Goal: Information Seeking & Learning: Learn about a topic

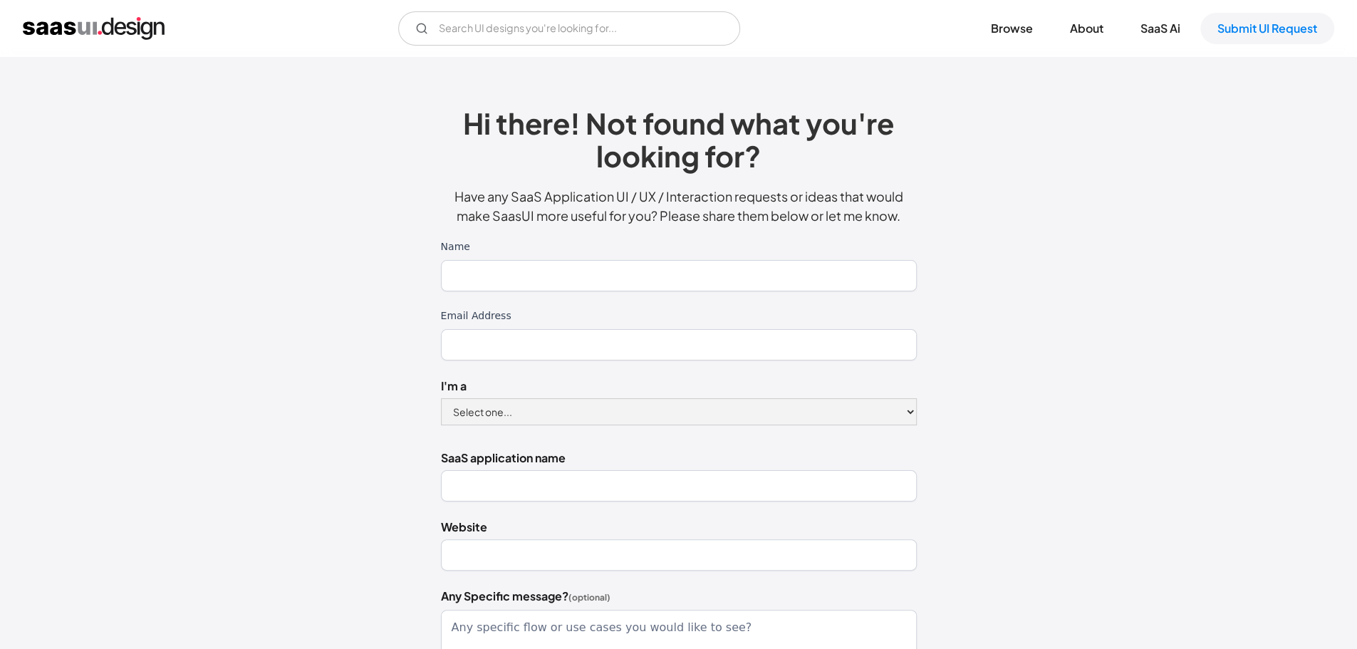
click at [108, 21] on img "home" at bounding box center [94, 28] width 142 height 23
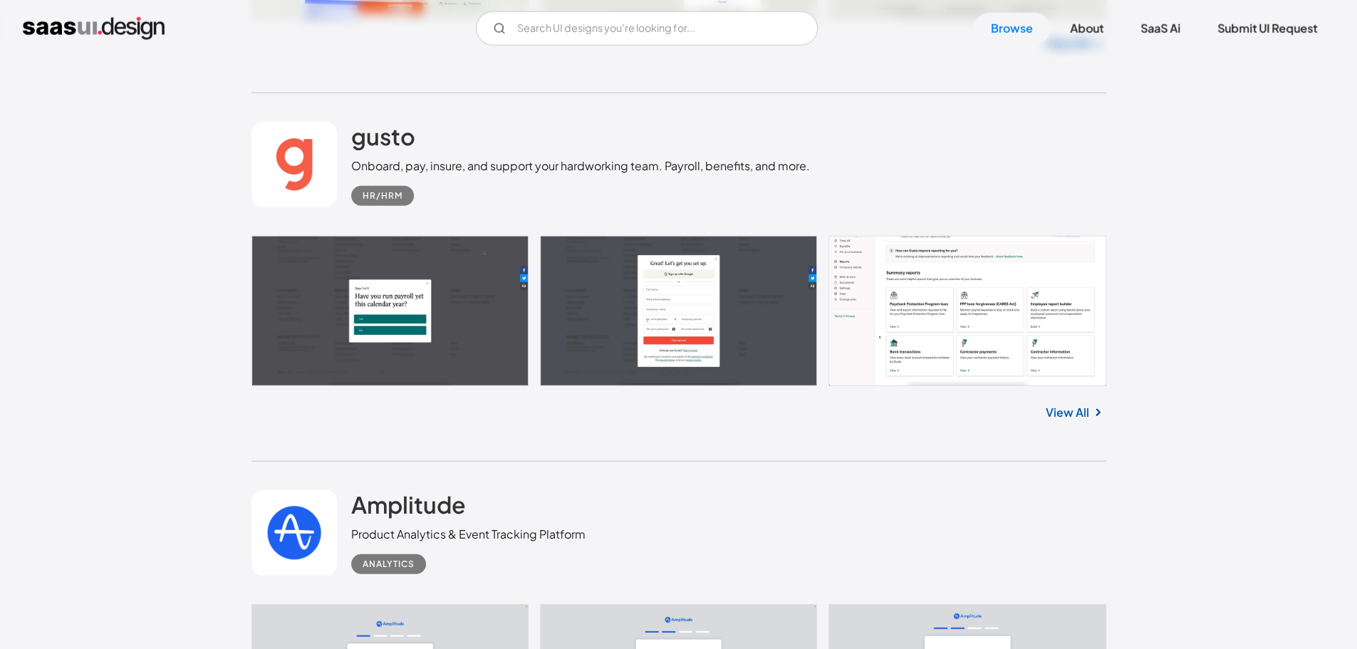
scroll to position [10990, 0]
click at [380, 195] on div "HR/HRM" at bounding box center [383, 195] width 40 height 17
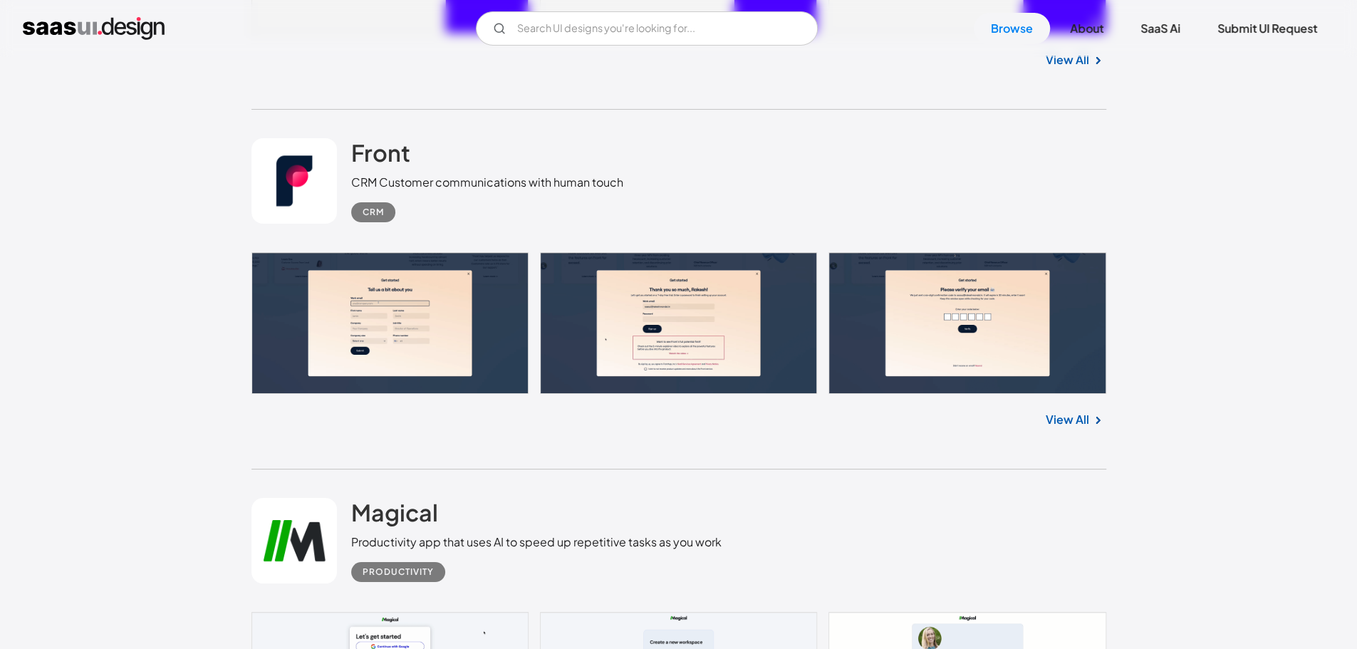
scroll to position [28373, 0]
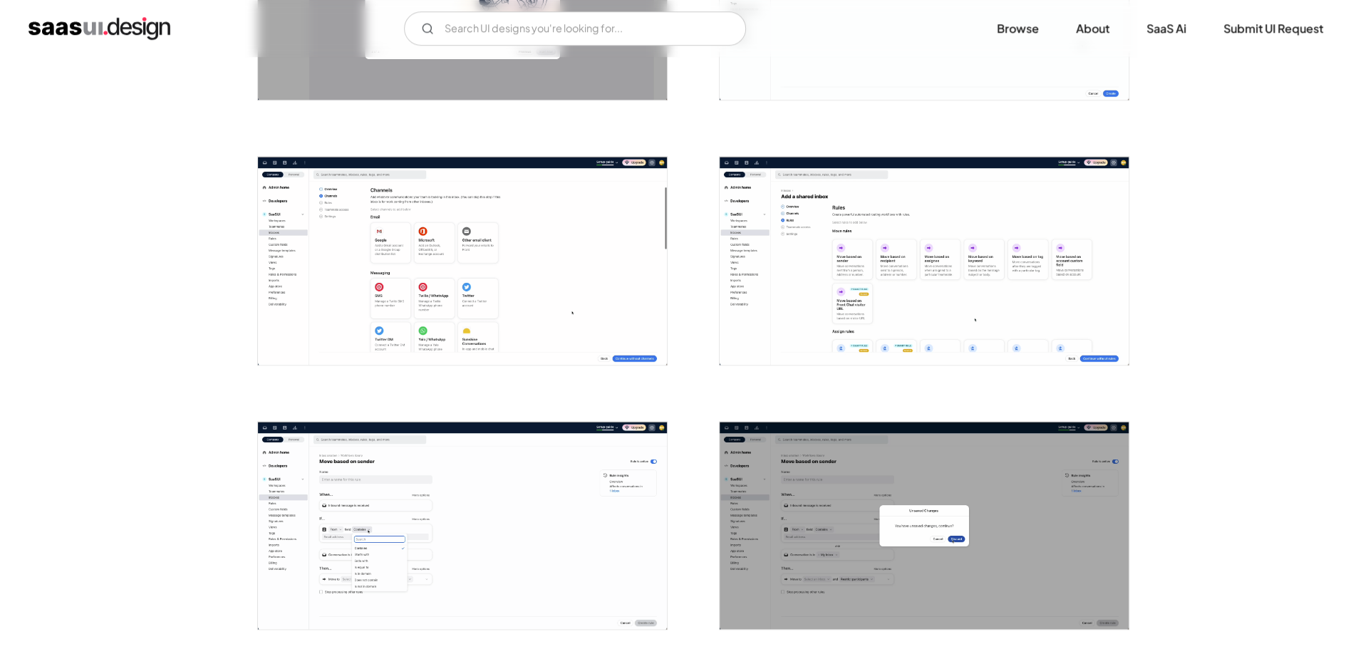
scroll to position [973, 0]
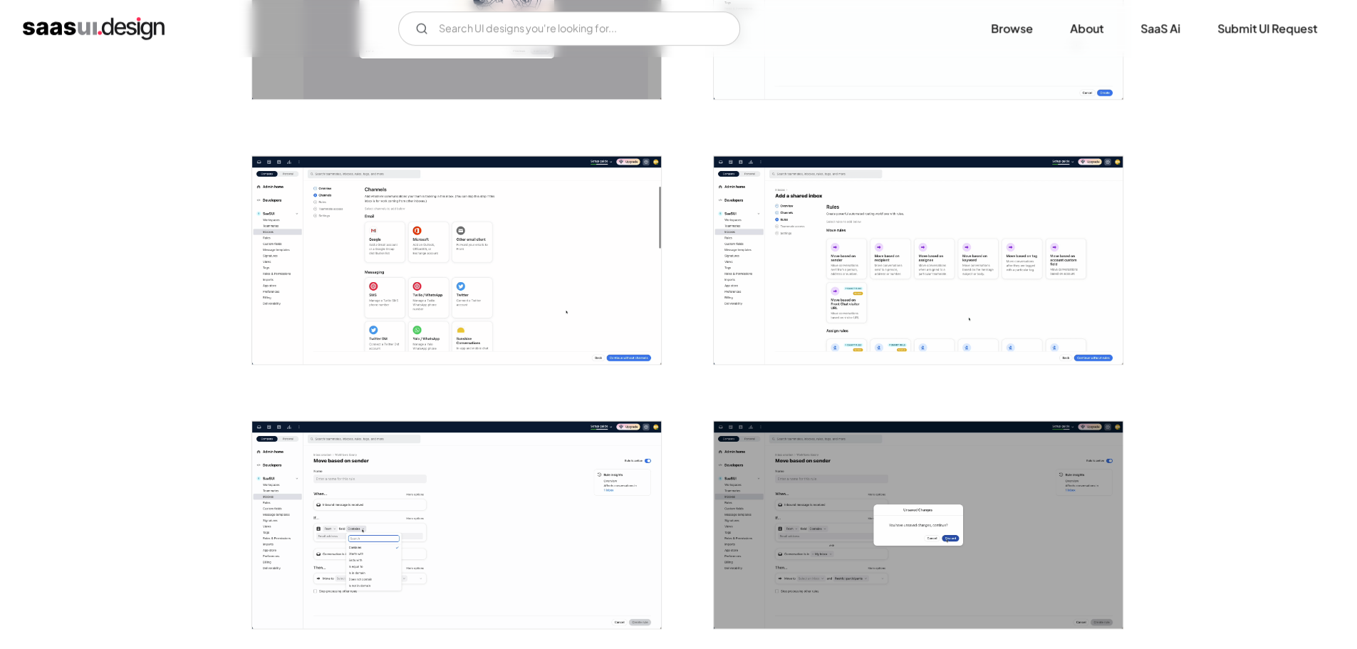
click at [384, 263] on img "open lightbox" at bounding box center [456, 260] width 409 height 208
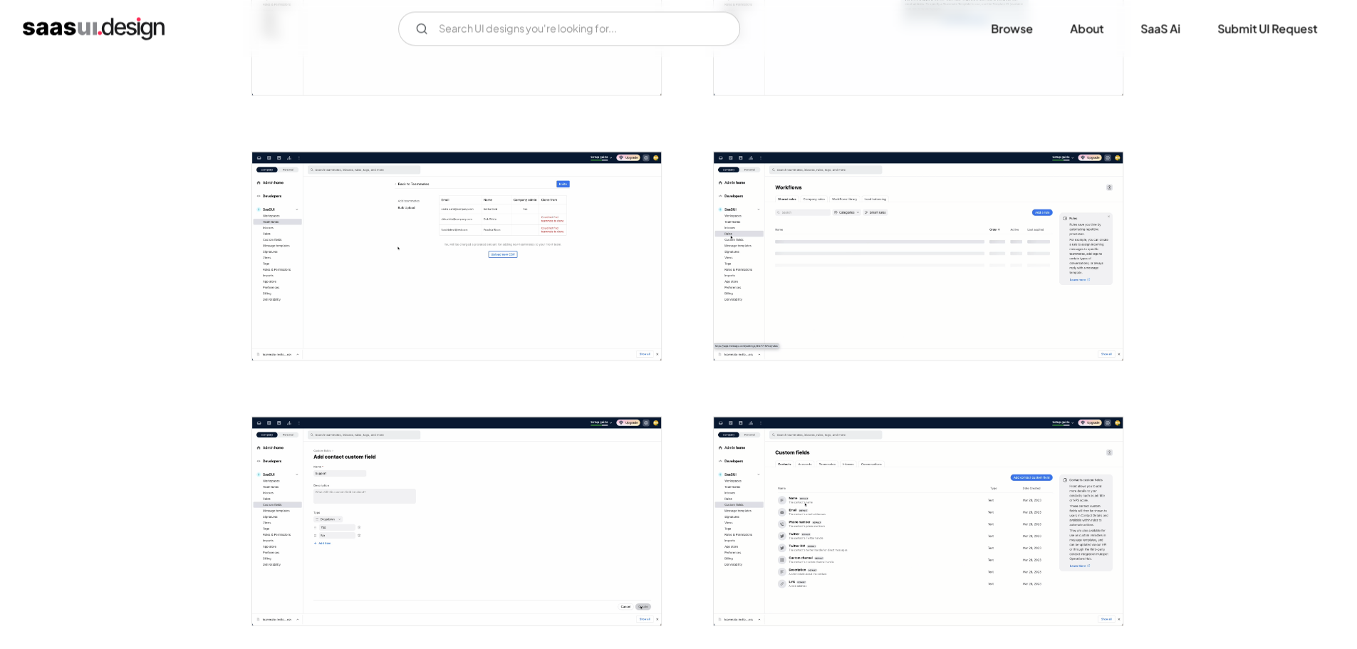
scroll to position [1739, 0]
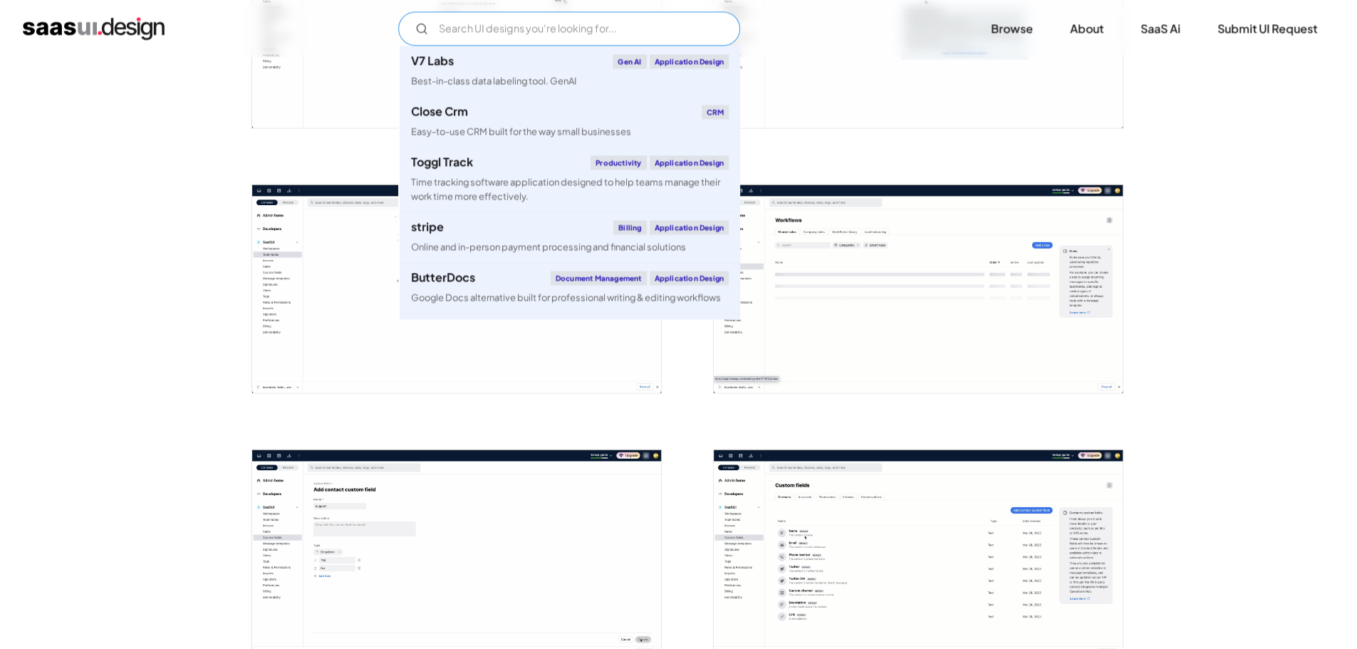
click at [646, 23] on input "Email Form" at bounding box center [569, 28] width 342 height 34
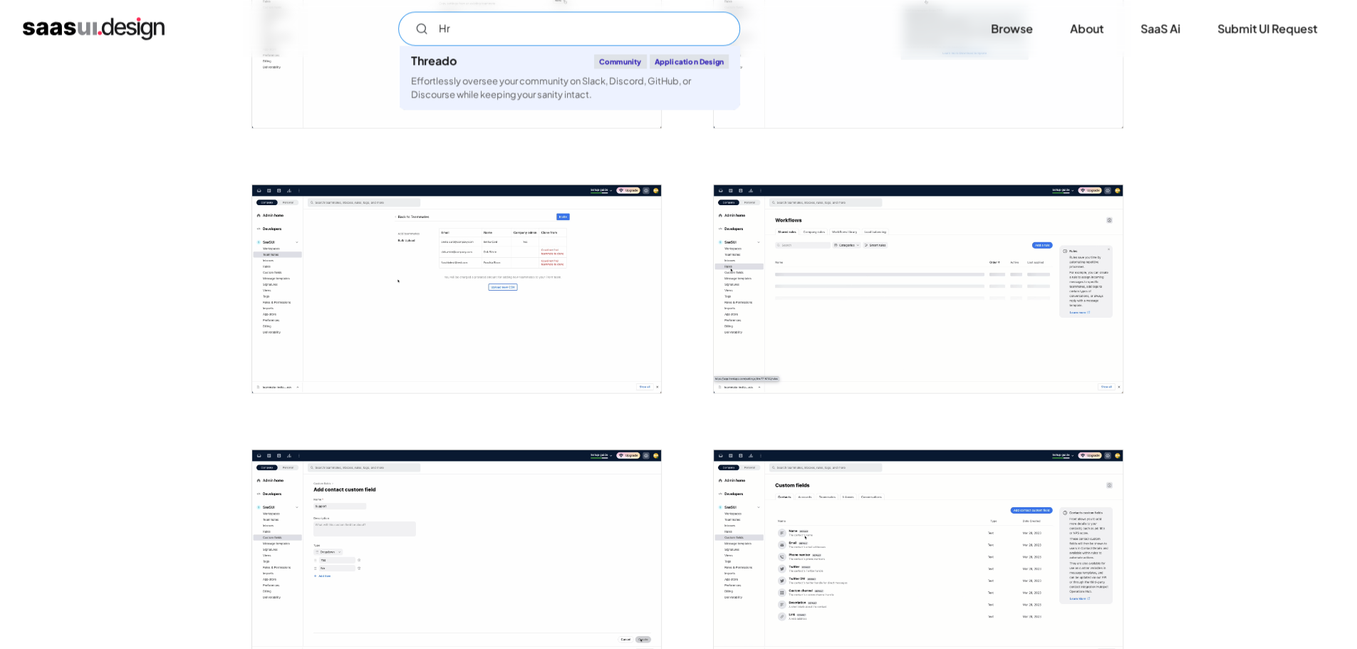
type input "Hr"
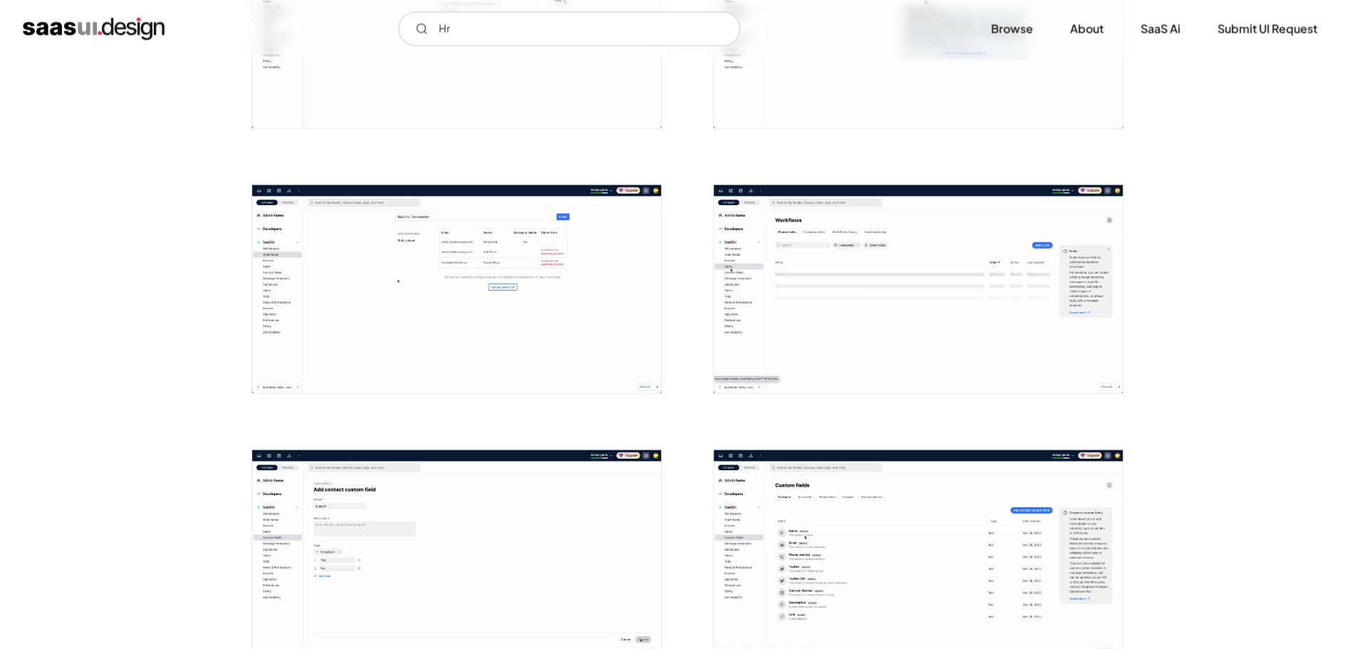
click at [58, 28] on img "home" at bounding box center [94, 28] width 142 height 23
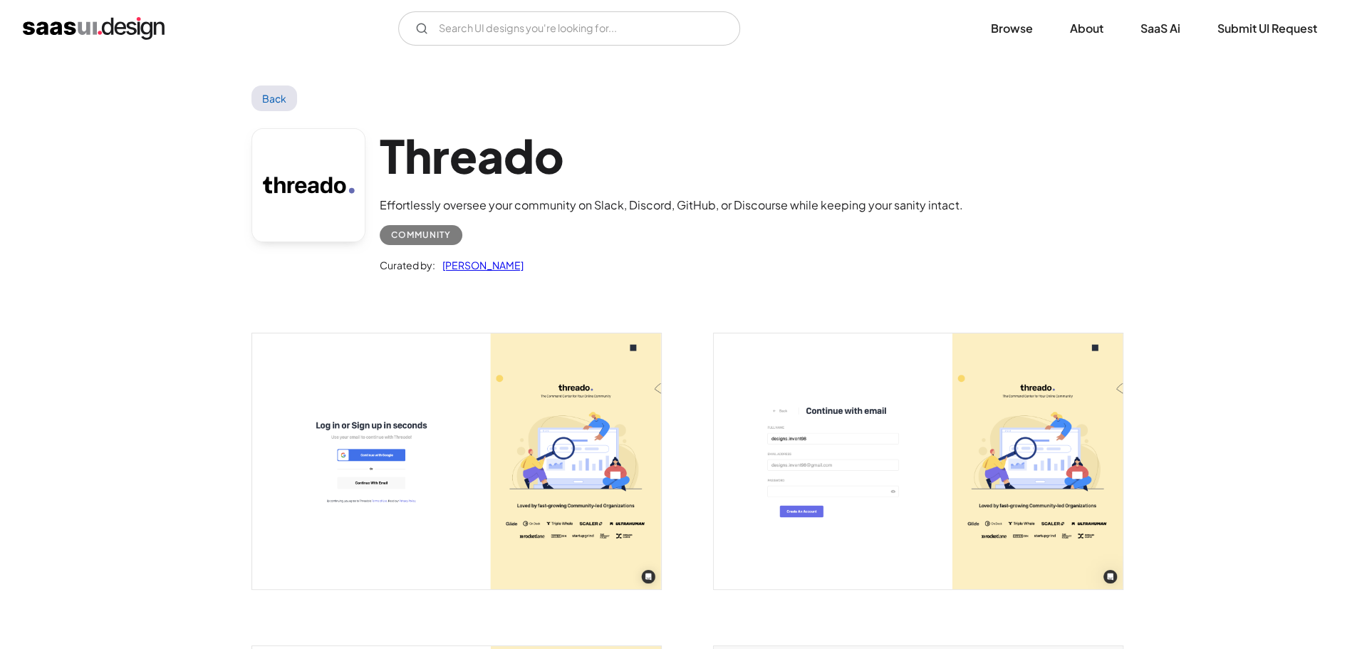
click at [279, 100] on link "Back" at bounding box center [275, 99] width 46 height 26
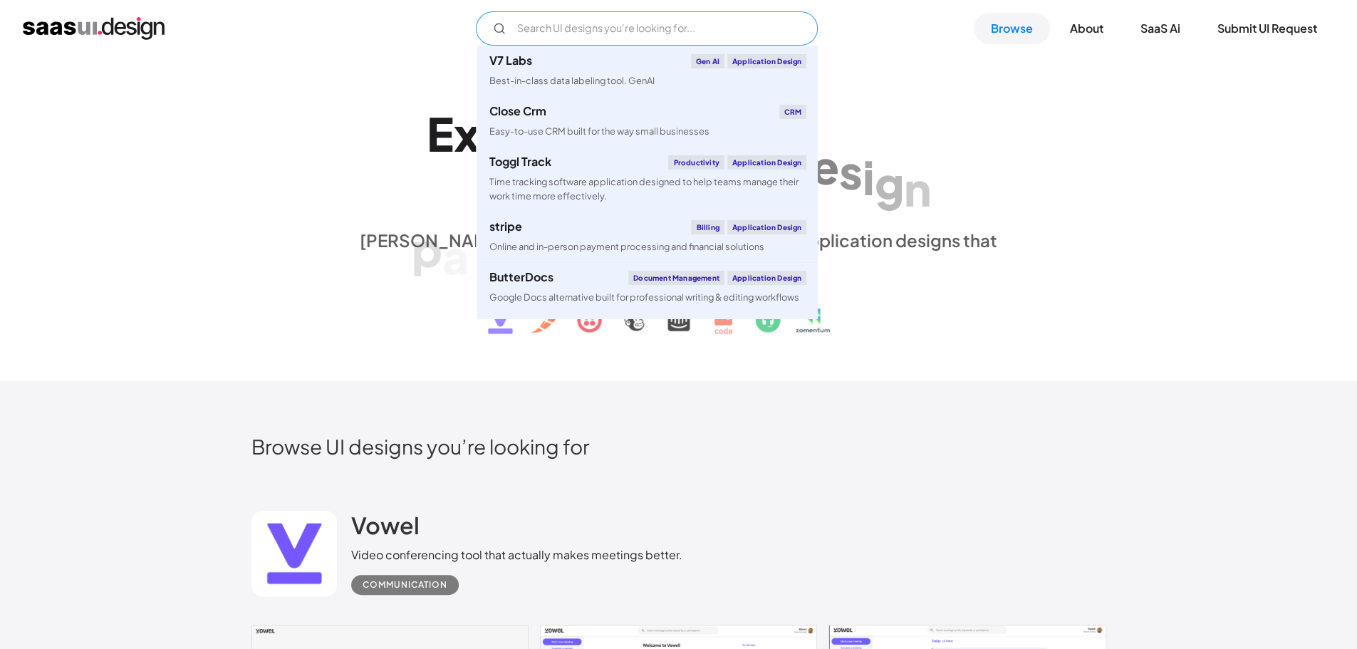
click at [599, 28] on input "Email Form" at bounding box center [647, 28] width 342 height 34
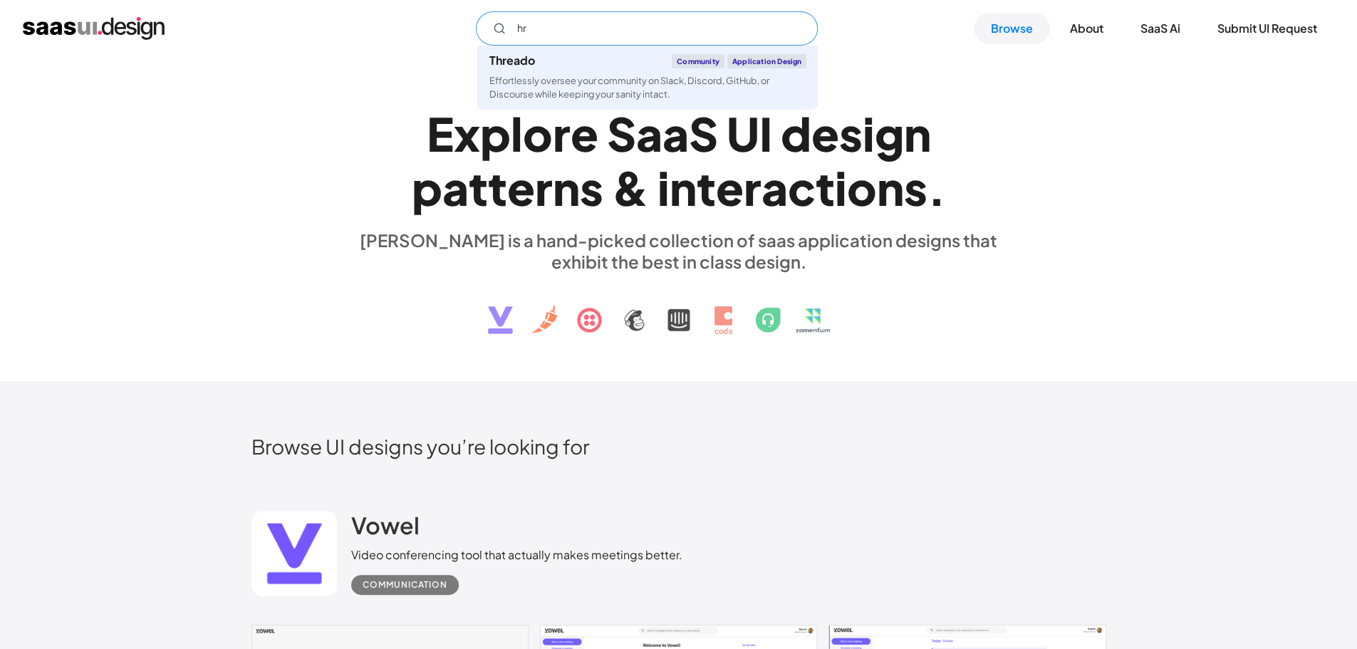
type input "h"
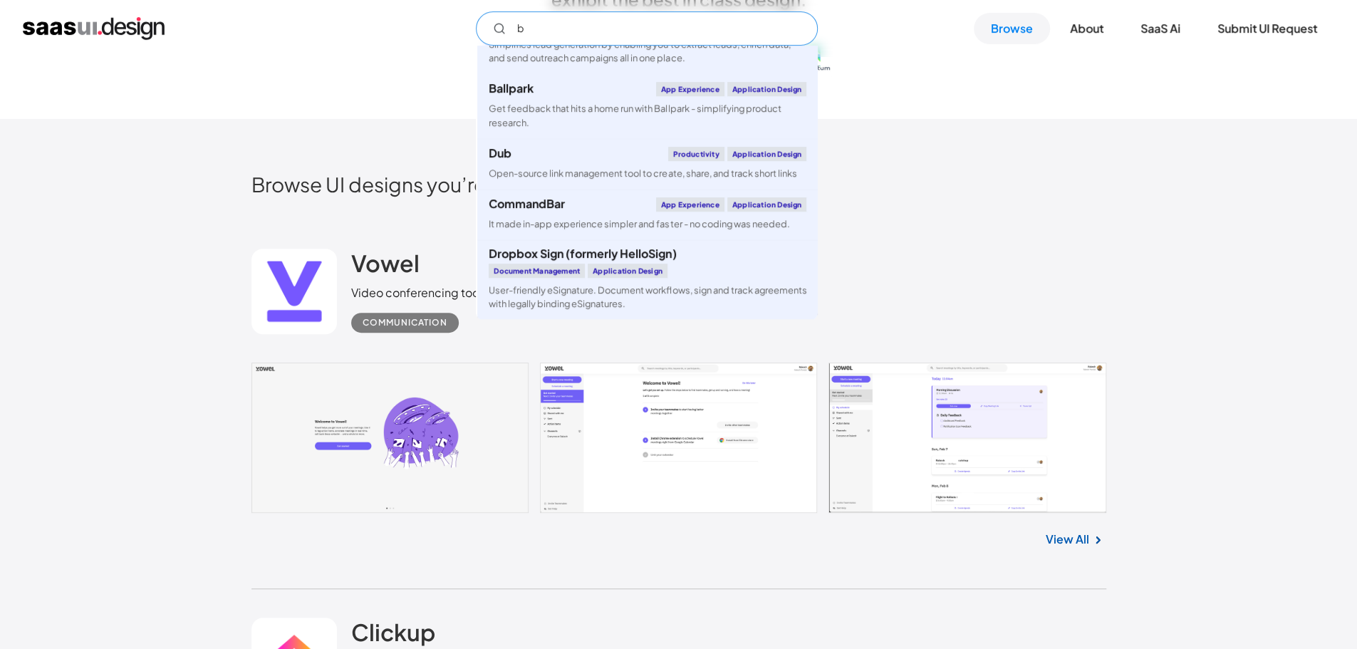
scroll to position [270, 0]
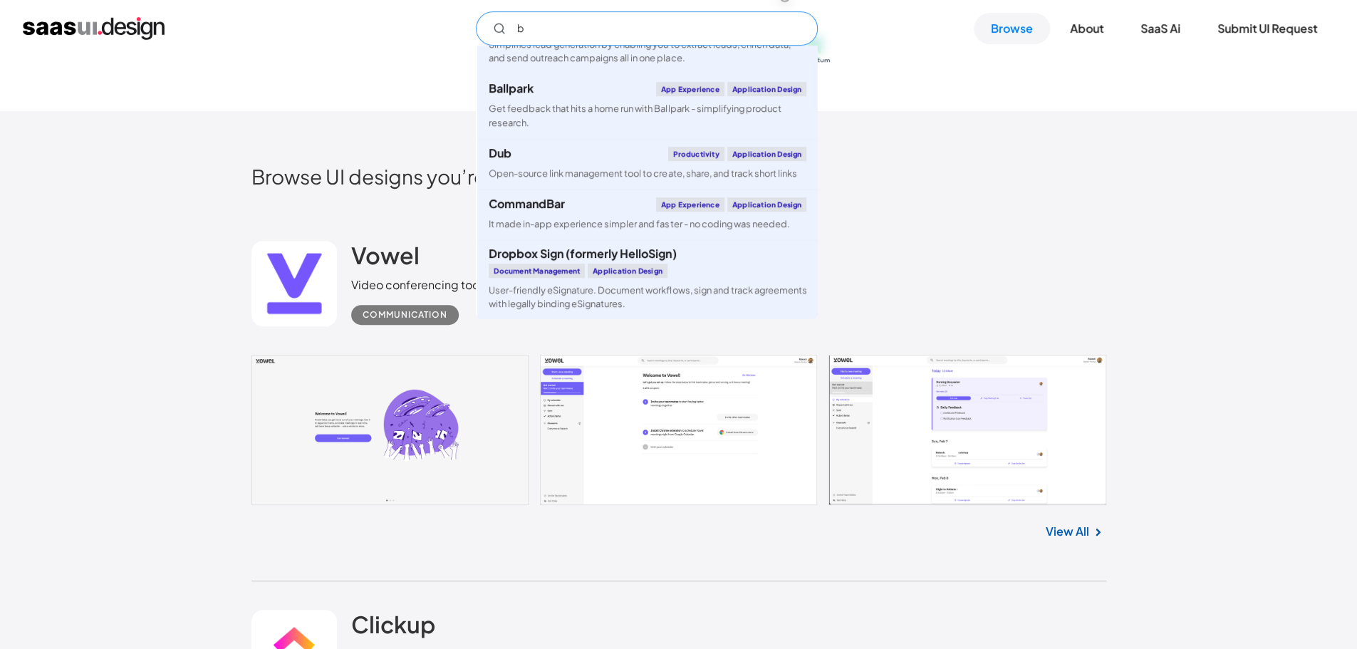
click at [616, 164] on link "Dub Productivity Application Design Open-source link management tool to create,…" at bounding box center [647, 163] width 341 height 51
type input "b"
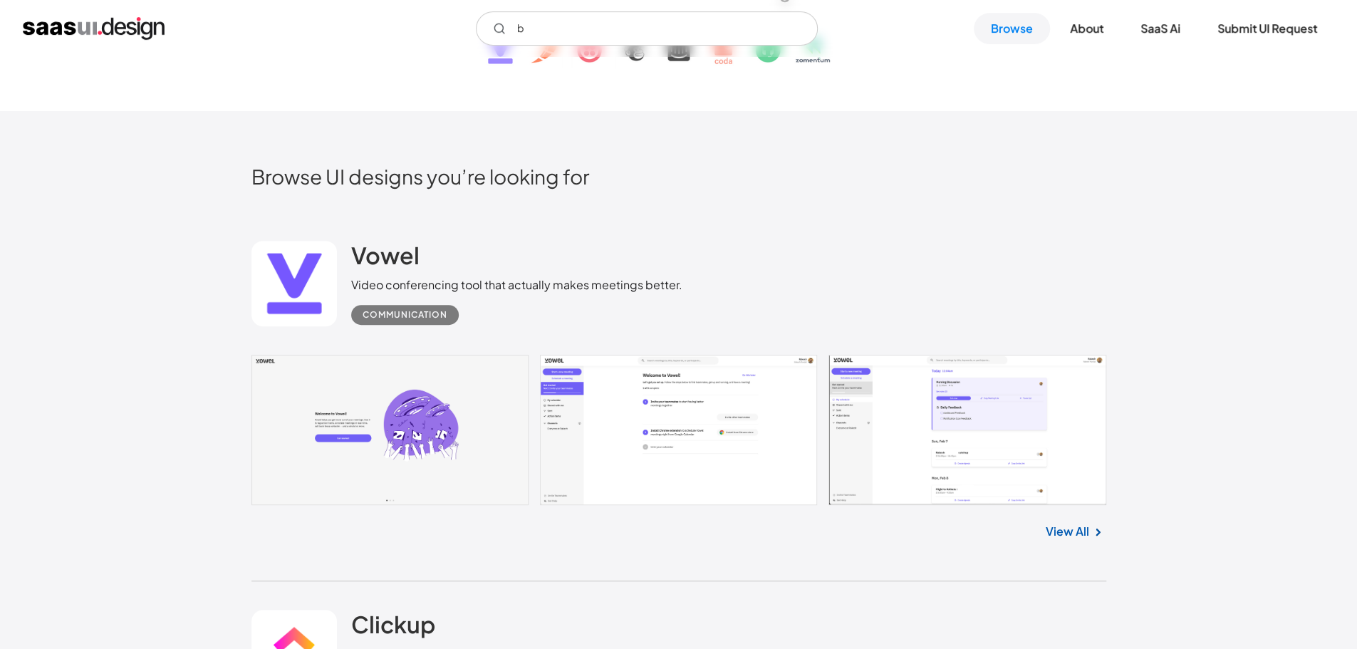
click at [947, 234] on div "Vowel Video conferencing tool that actually makes meetings better. Communication" at bounding box center [679, 283] width 855 height 143
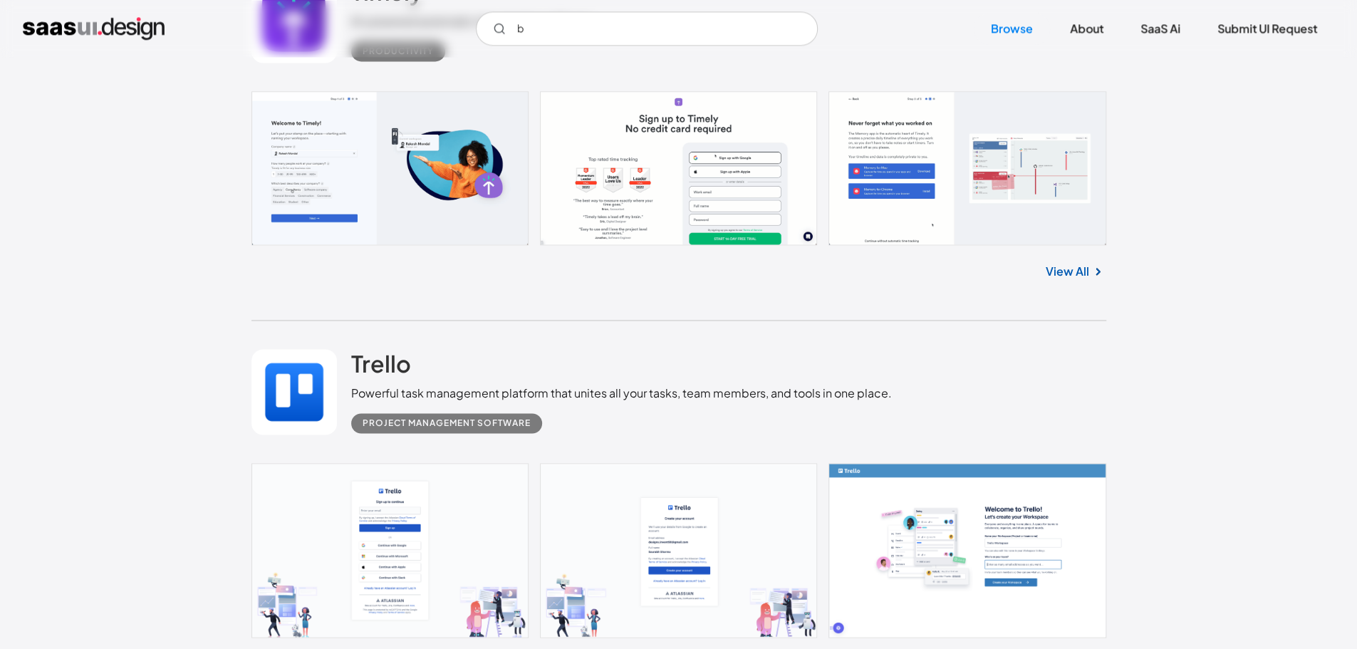
scroll to position [30021, 0]
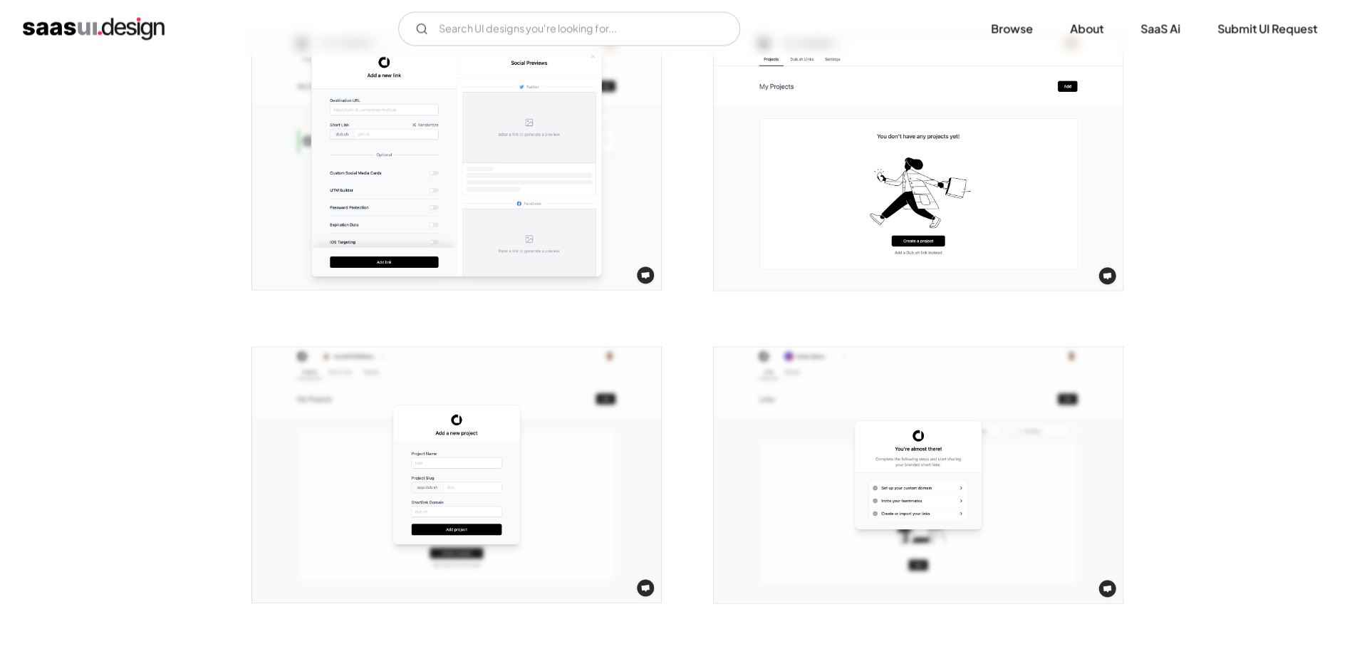
scroll to position [1862, 0]
click at [1167, 31] on link "SaaS Ai" at bounding box center [1161, 28] width 74 height 31
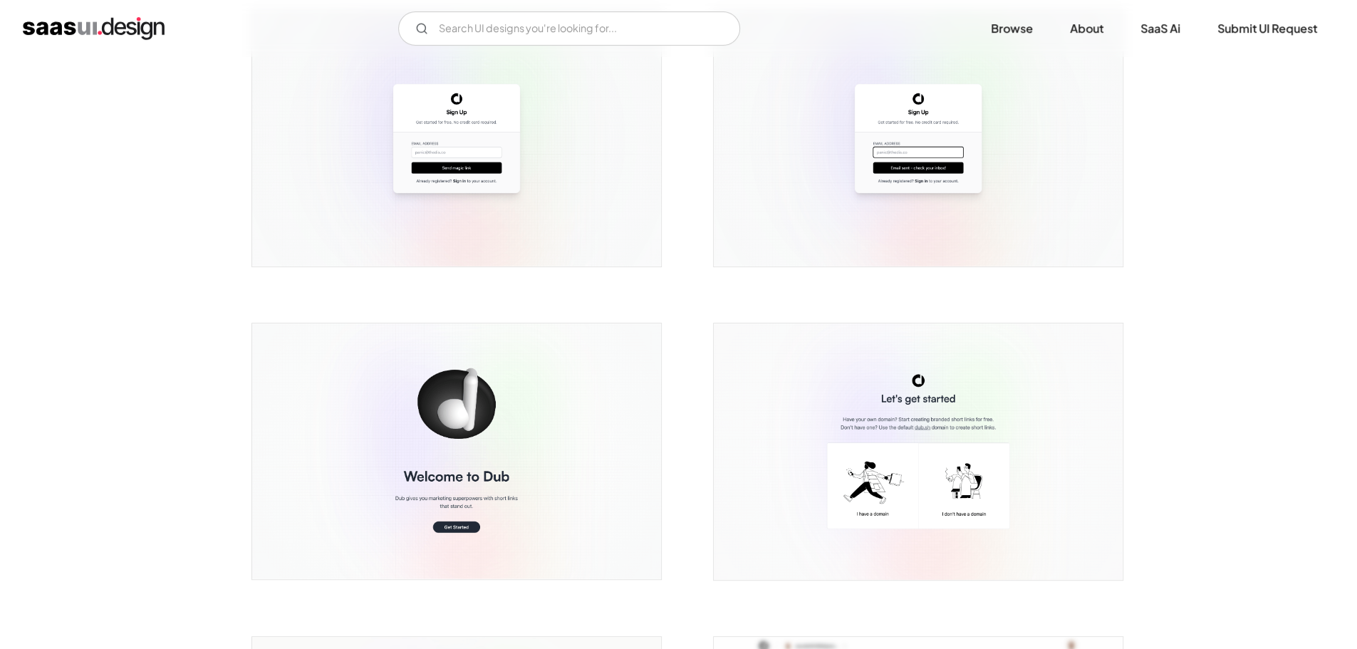
scroll to position [0, 0]
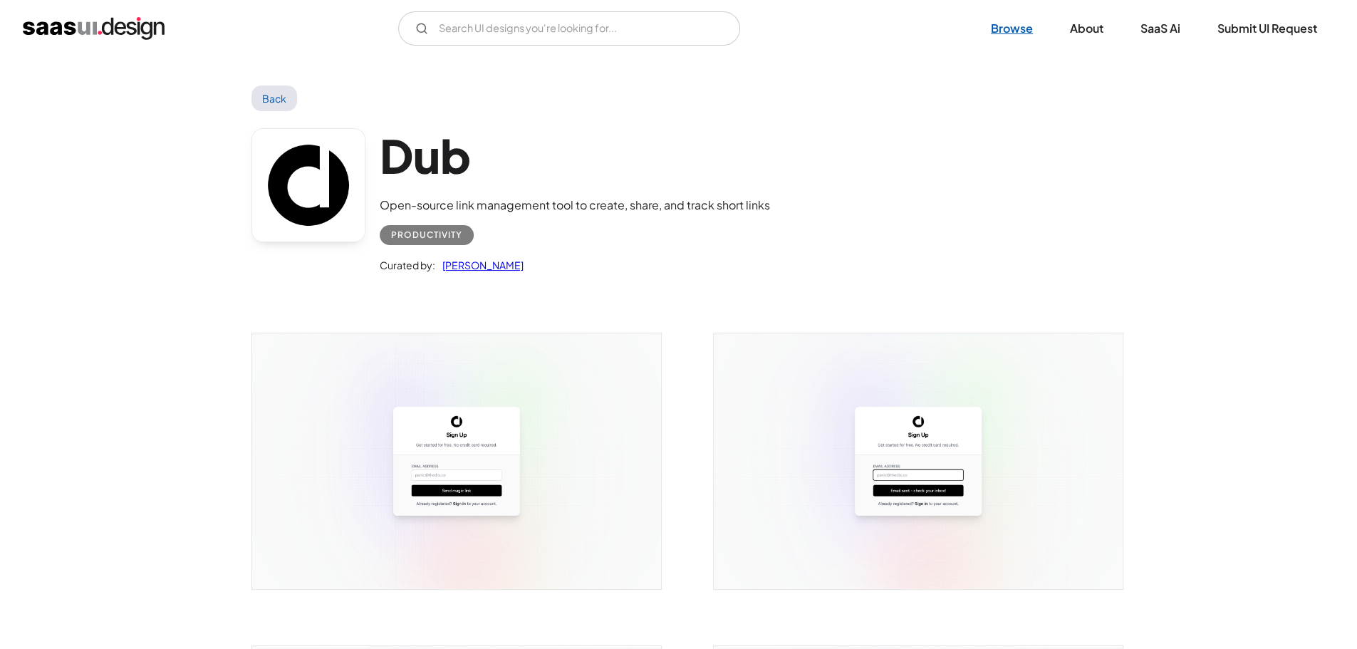
click at [1009, 22] on link "Browse" at bounding box center [1012, 28] width 76 height 31
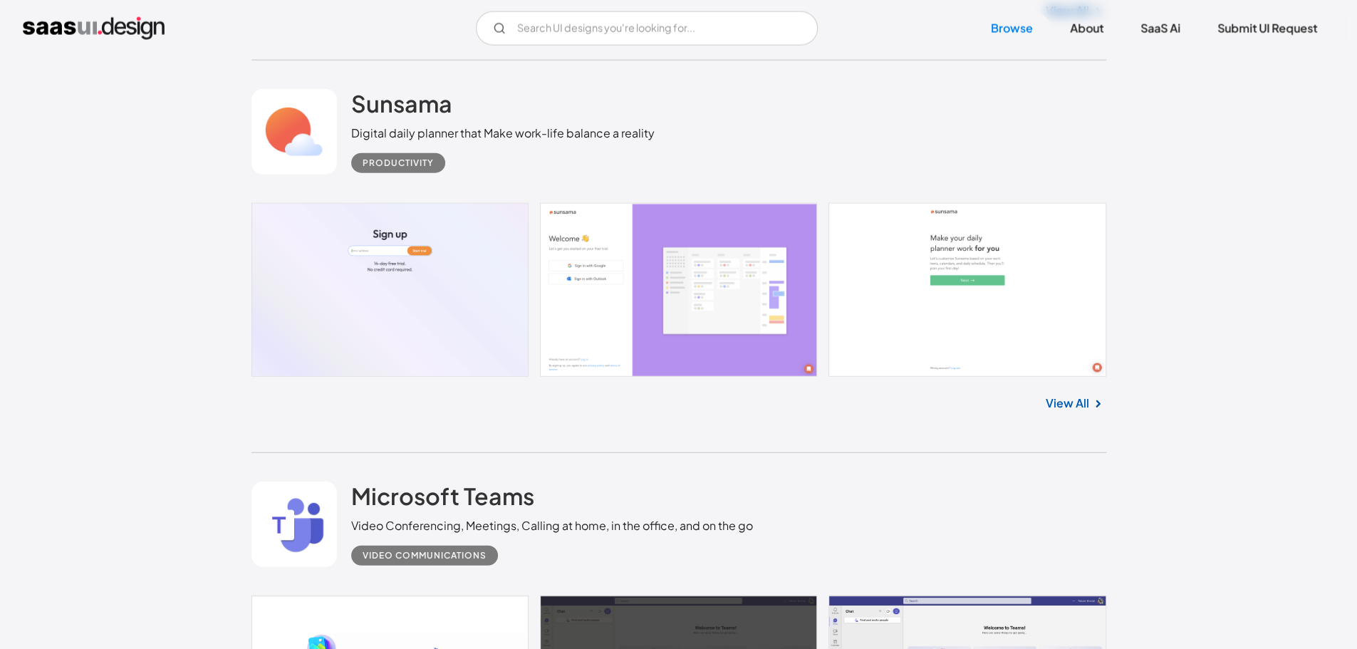
scroll to position [31047, 0]
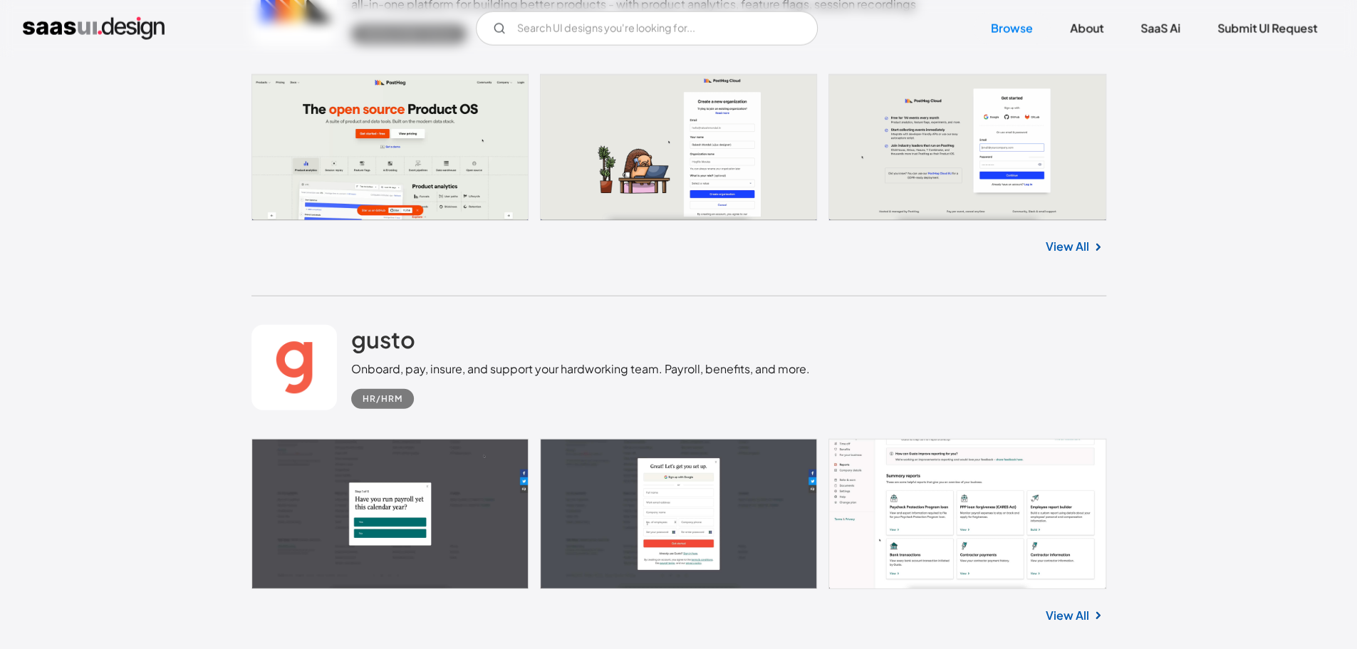
scroll to position [10582, 0]
